Goal: Check status: Check status

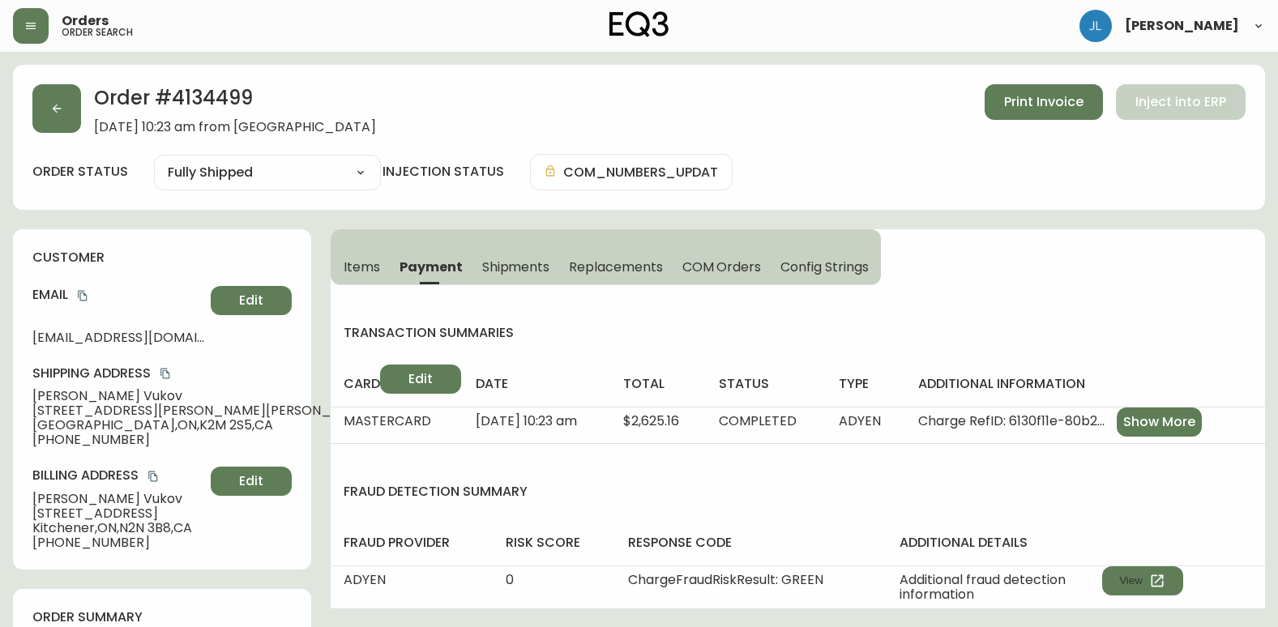
select select "FULLY_SHIPPED"
click at [69, 123] on button "button" at bounding box center [56, 108] width 49 height 49
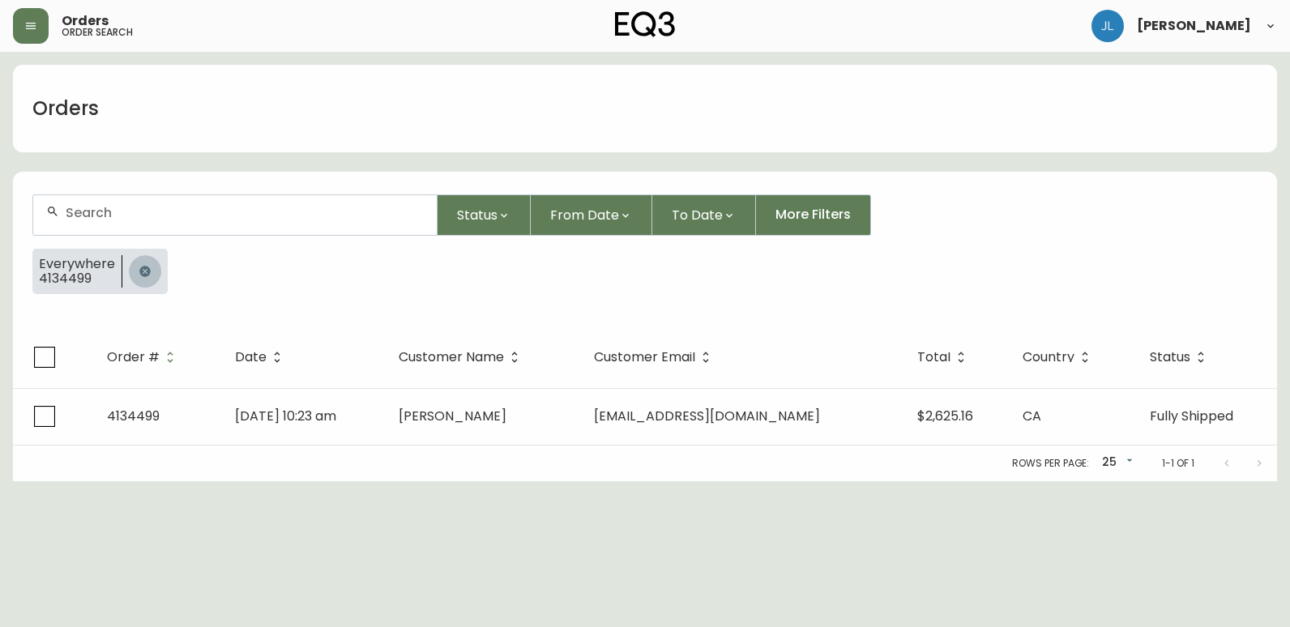
click at [143, 270] on icon "button" at bounding box center [144, 271] width 11 height 11
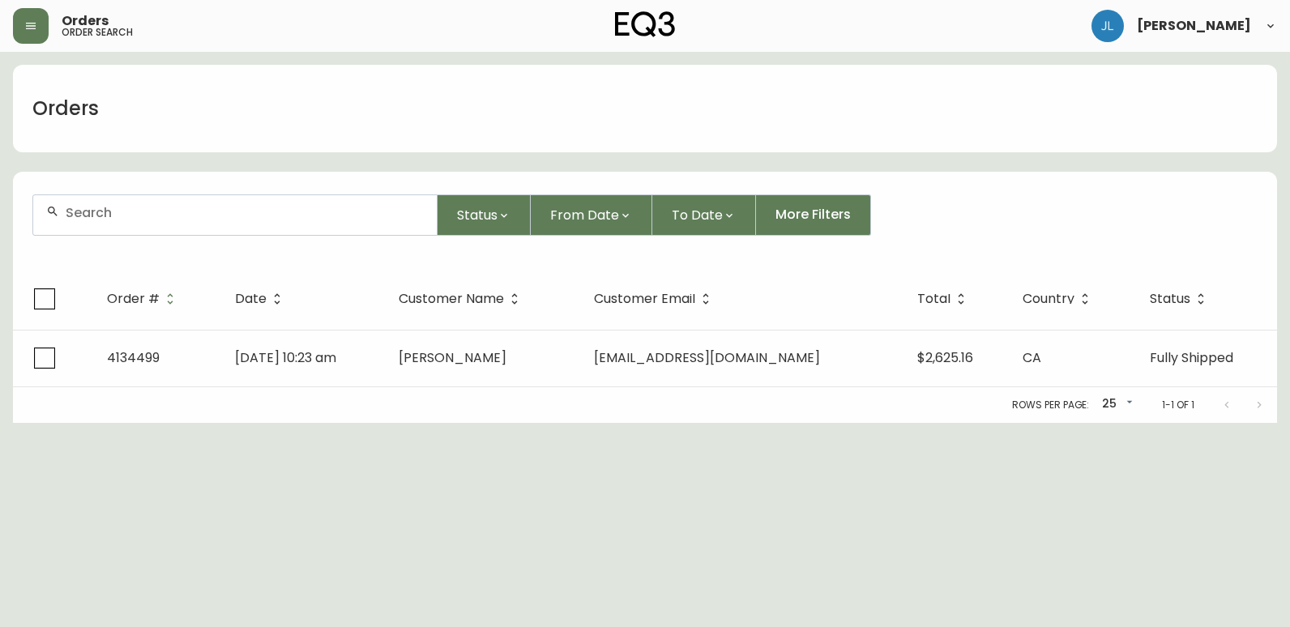
click at [146, 222] on div at bounding box center [235, 215] width 404 height 40
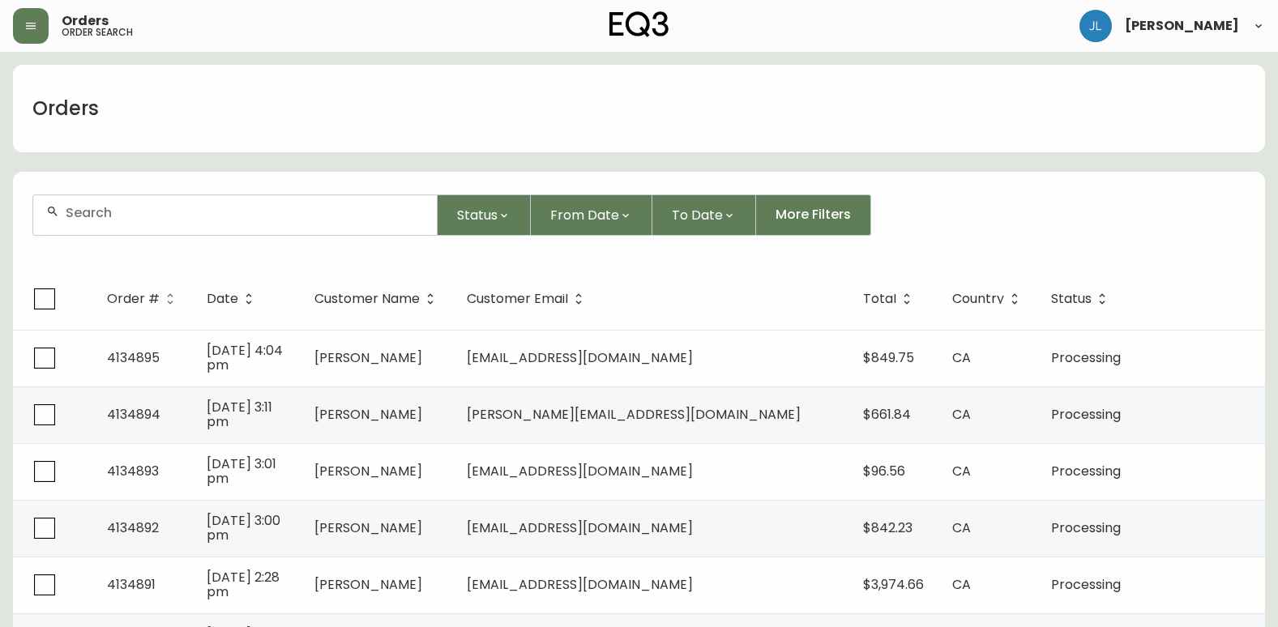
drag, startPoint x: 15, startPoint y: 165, endPoint x: 38, endPoint y: 184, distance: 30.0
click at [135, 220] on input "text" at bounding box center [245, 212] width 358 height 15
paste input "4134378"
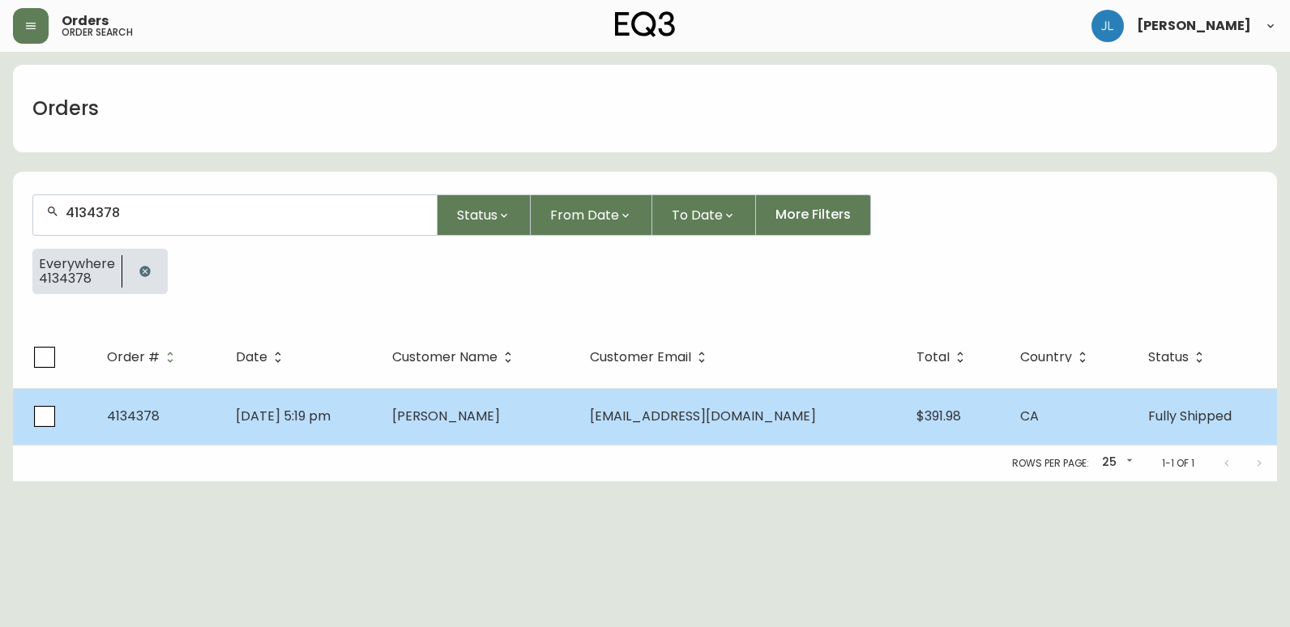
type input "4134378"
click at [379, 422] on td "[DATE] 5:19 pm" at bounding box center [301, 416] width 156 height 57
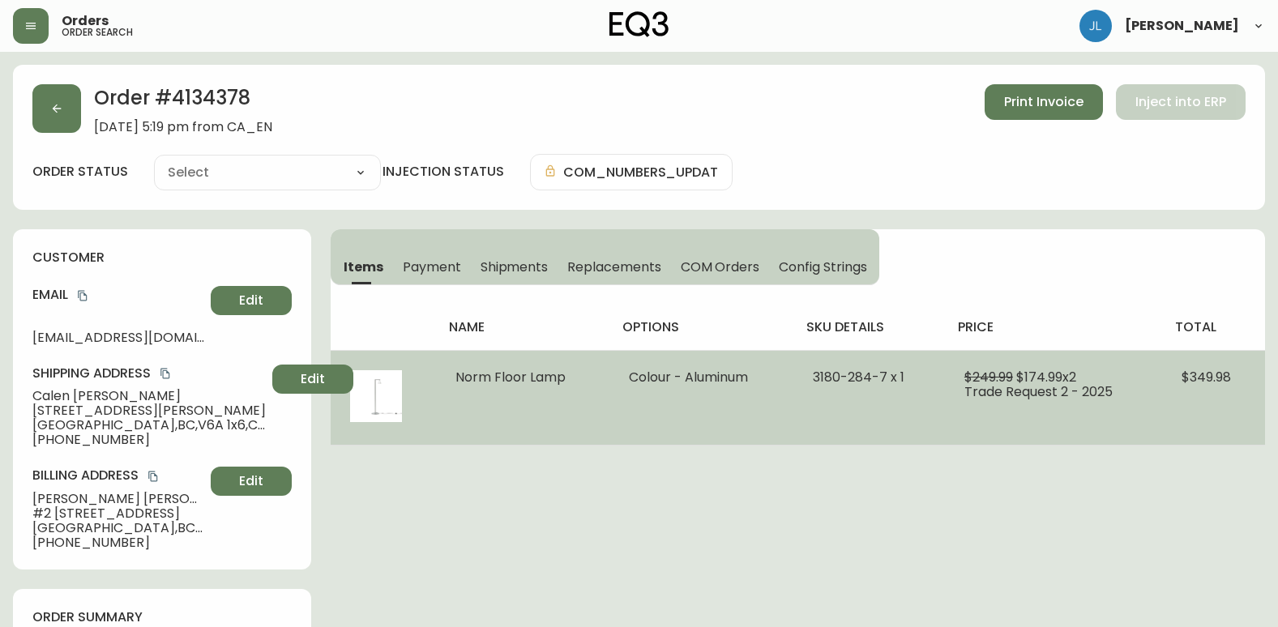
type input "Fully Shipped"
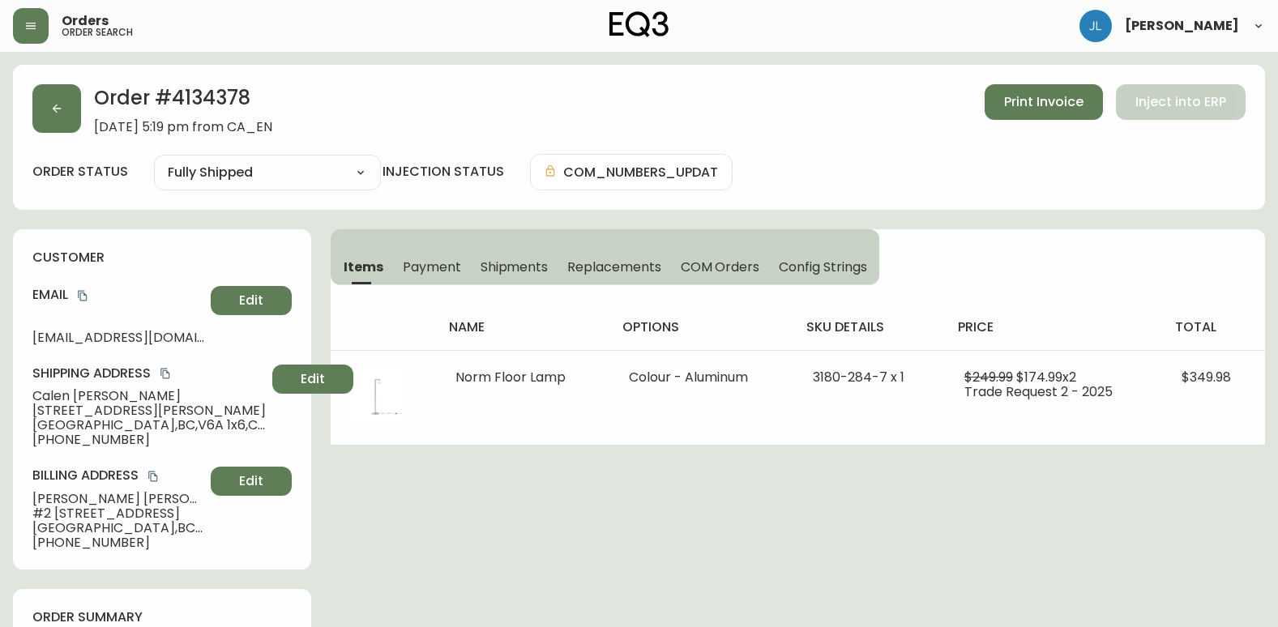
select select "FULLY_SHIPPED"
drag, startPoint x: 301, startPoint y: 98, endPoint x: 177, endPoint y: 103, distance: 124.9
click at [177, 103] on h2 "Order # 4134378" at bounding box center [183, 102] width 178 height 36
copy h2 "4134378"
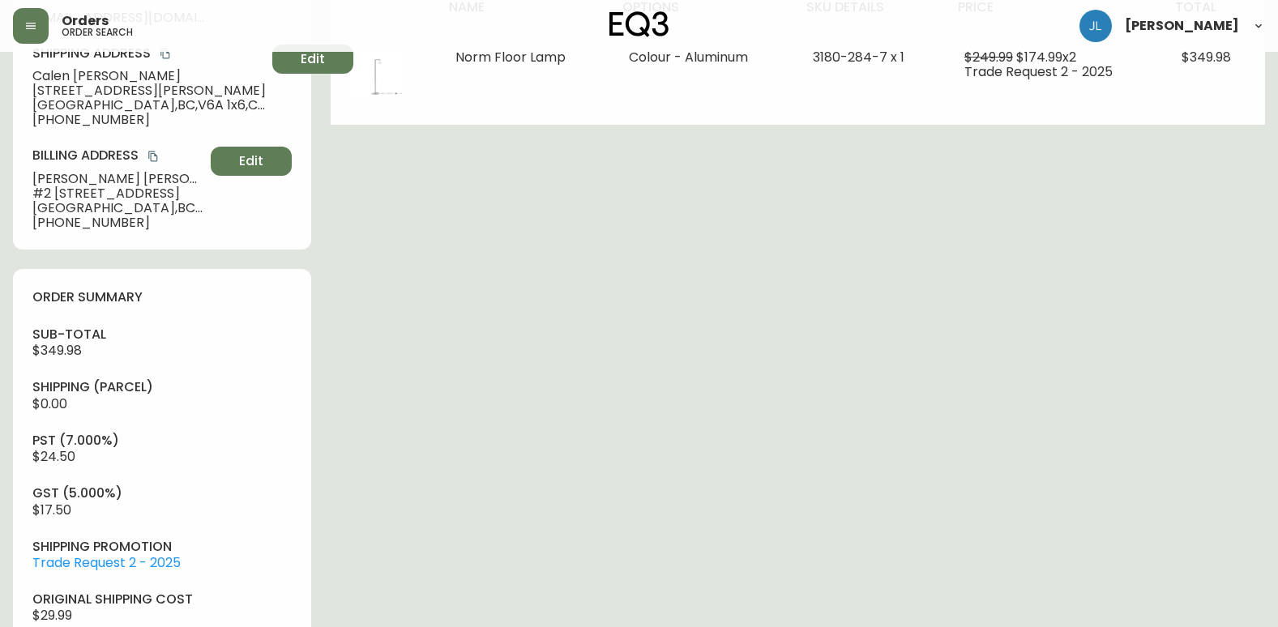
scroll to position [567, 0]
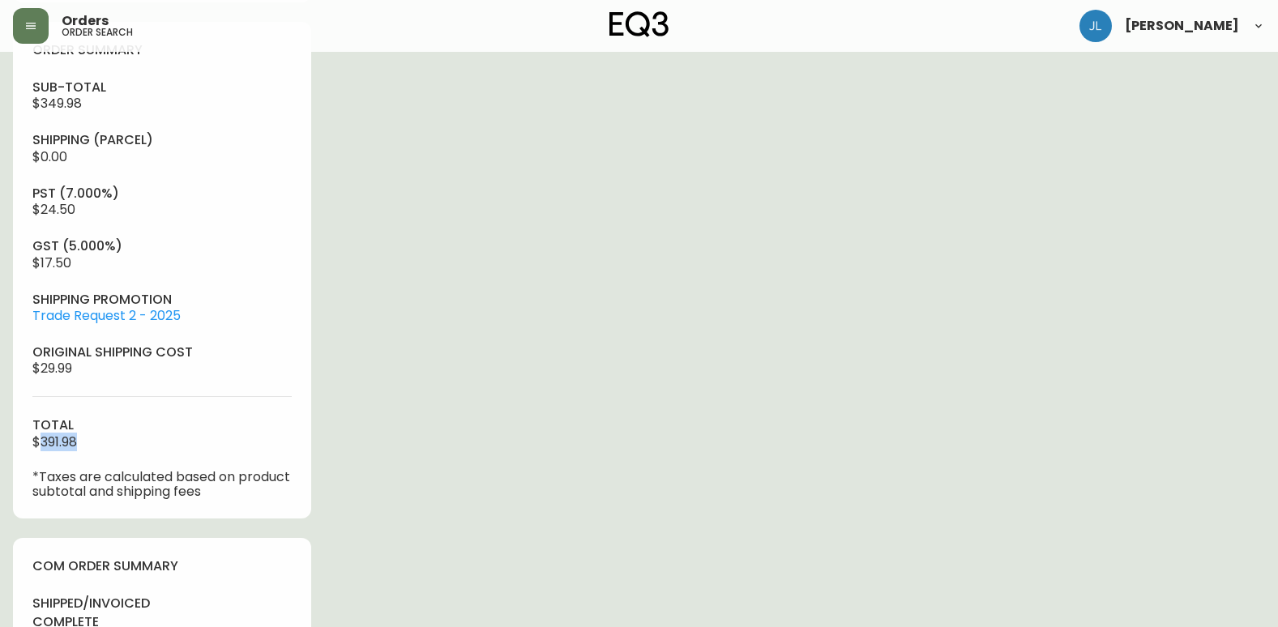
drag, startPoint x: 55, startPoint y: 439, endPoint x: 40, endPoint y: 439, distance: 15.4
click at [40, 439] on div "sub-total $349.98 Shipping ( Parcel ) $0.00 pst (7.000%) $24.50 gst (5.000%) $1…" at bounding box center [161, 289] width 259 height 421
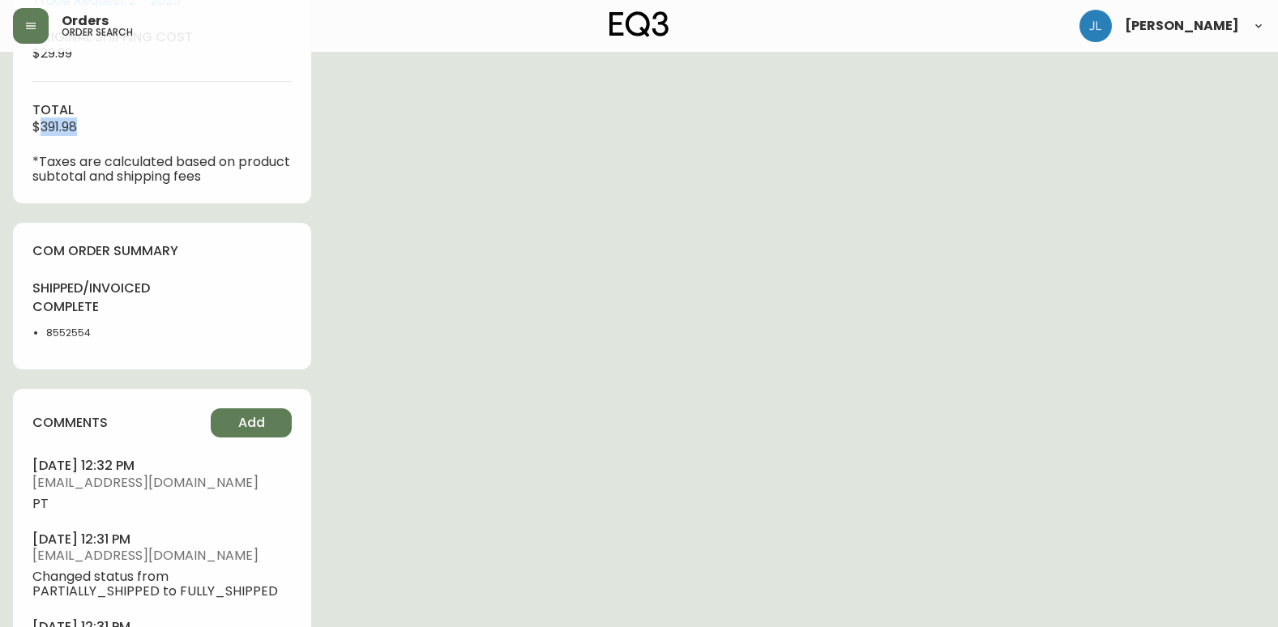
scroll to position [891, 0]
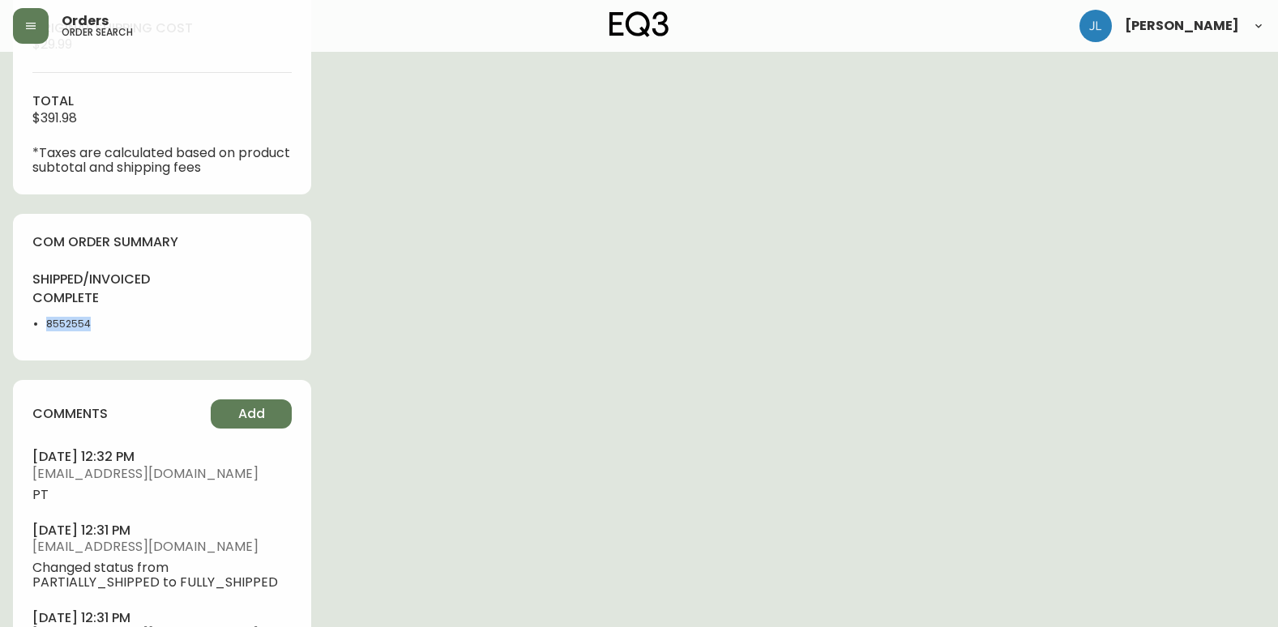
drag, startPoint x: 106, startPoint y: 323, endPoint x: 44, endPoint y: 327, distance: 62.5
click at [44, 327] on ul "8552554" at bounding box center [92, 324] width 120 height 15
copy li "8552554"
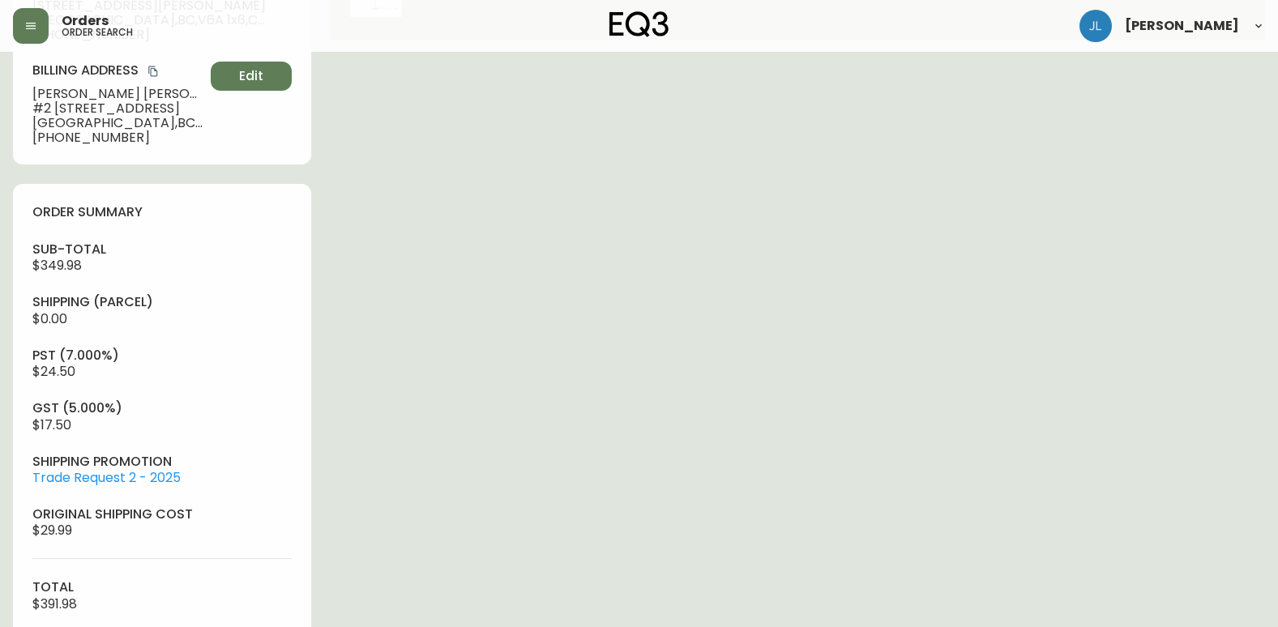
scroll to position [0, 0]
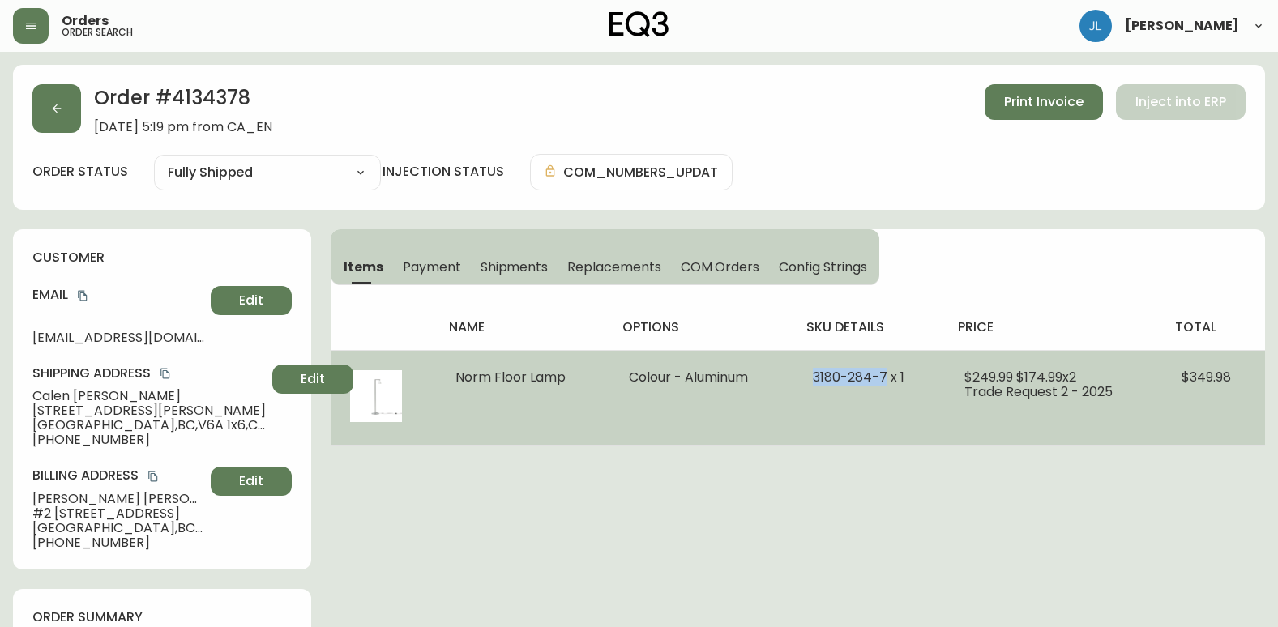
drag, startPoint x: 811, startPoint y: 378, endPoint x: 886, endPoint y: 374, distance: 74.7
click at [886, 374] on td "3180-284-7 x 1" at bounding box center [869, 397] width 152 height 95
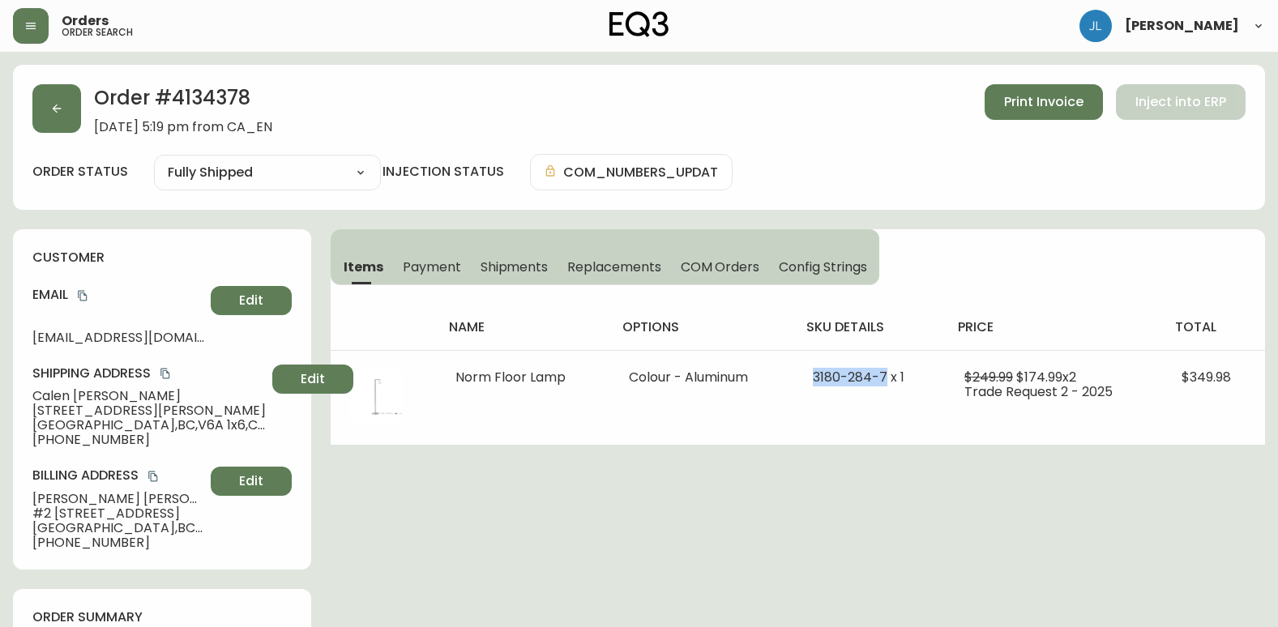
copy span "[PHONE_NUMBER]"
